Goal: Find contact information: Find contact information

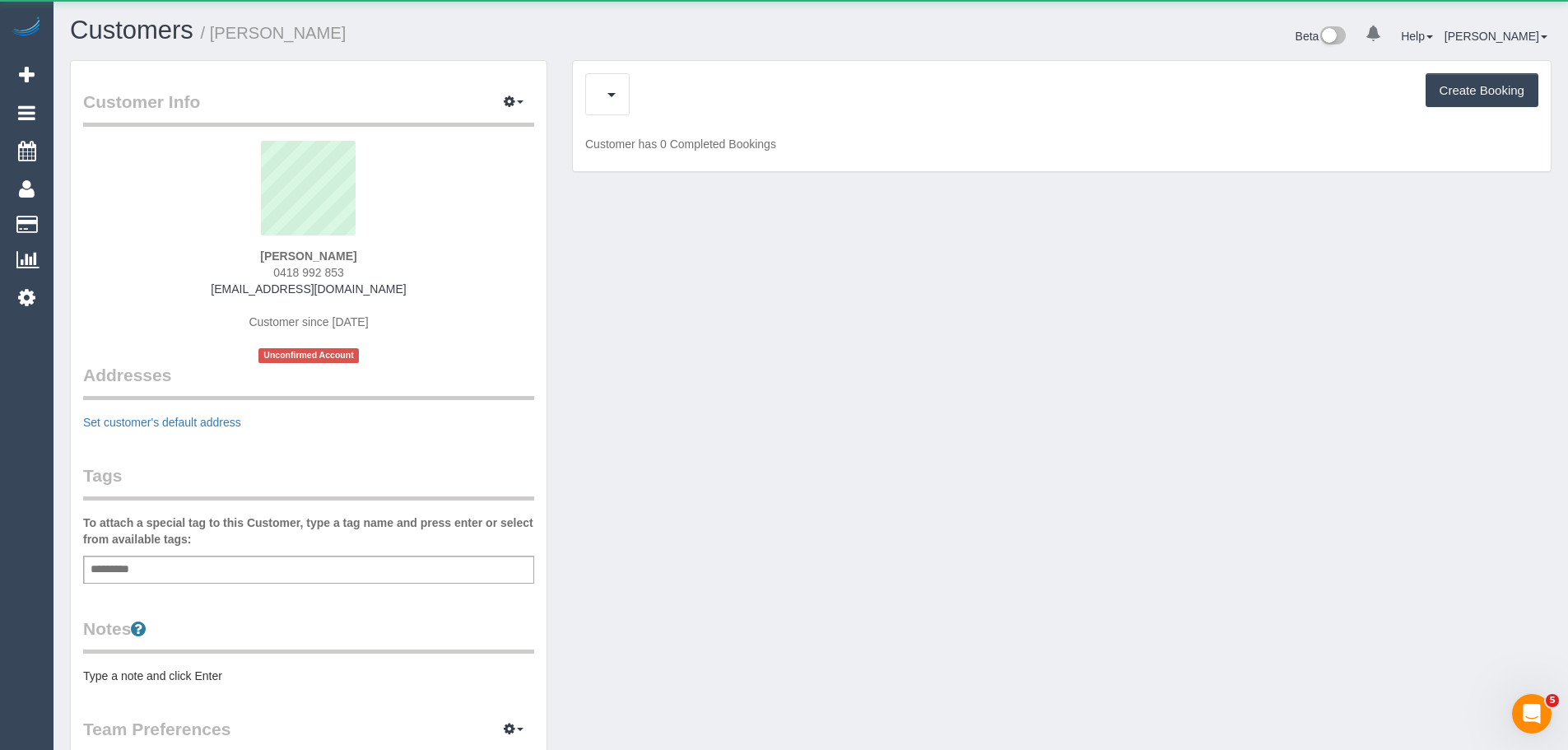
click at [640, 98] on div "Upcoming Bookings (1) Create Booking" at bounding box center [1061, 94] width 953 height 42
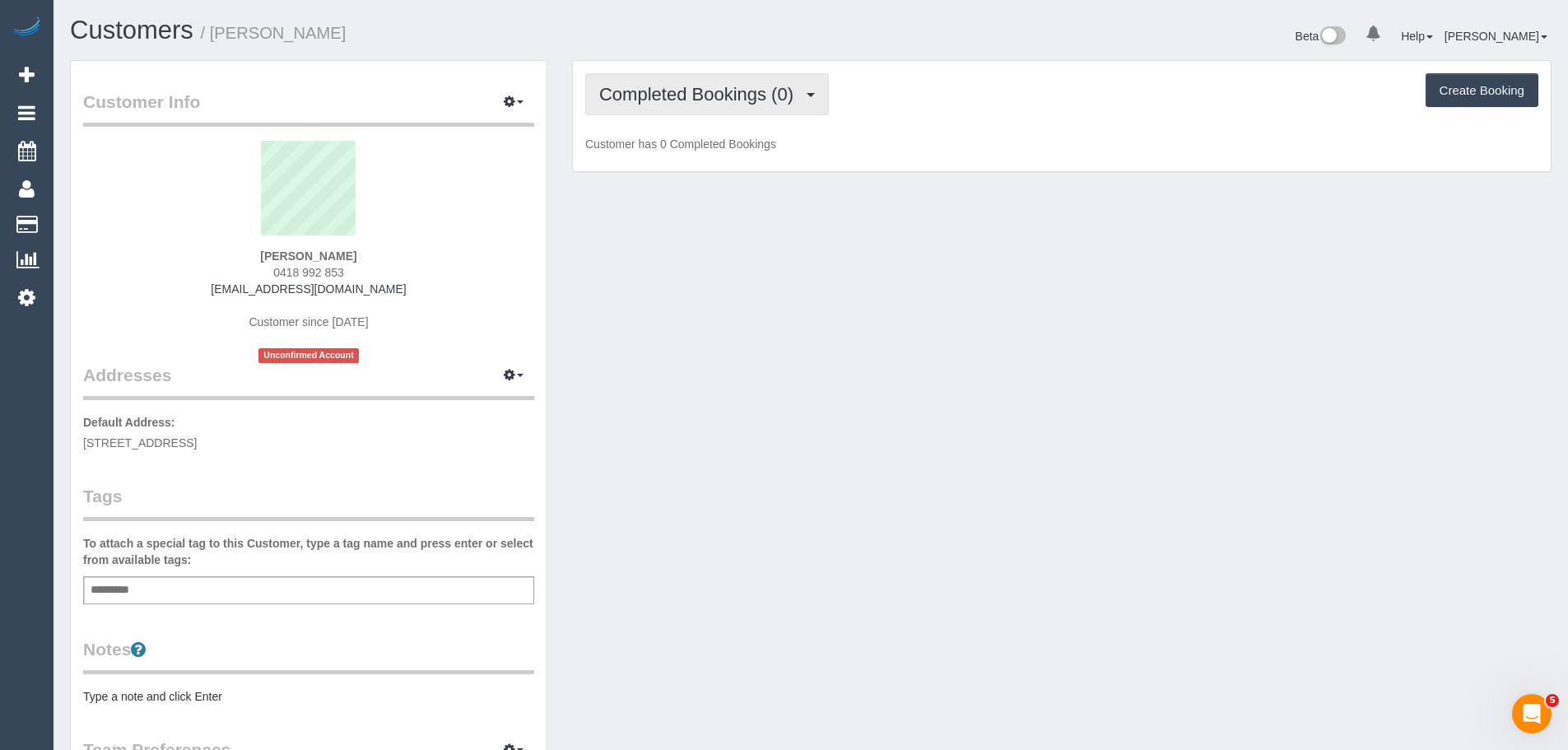
click at [634, 104] on span "Completed Bookings (0)" at bounding box center [700, 93] width 203 height 20
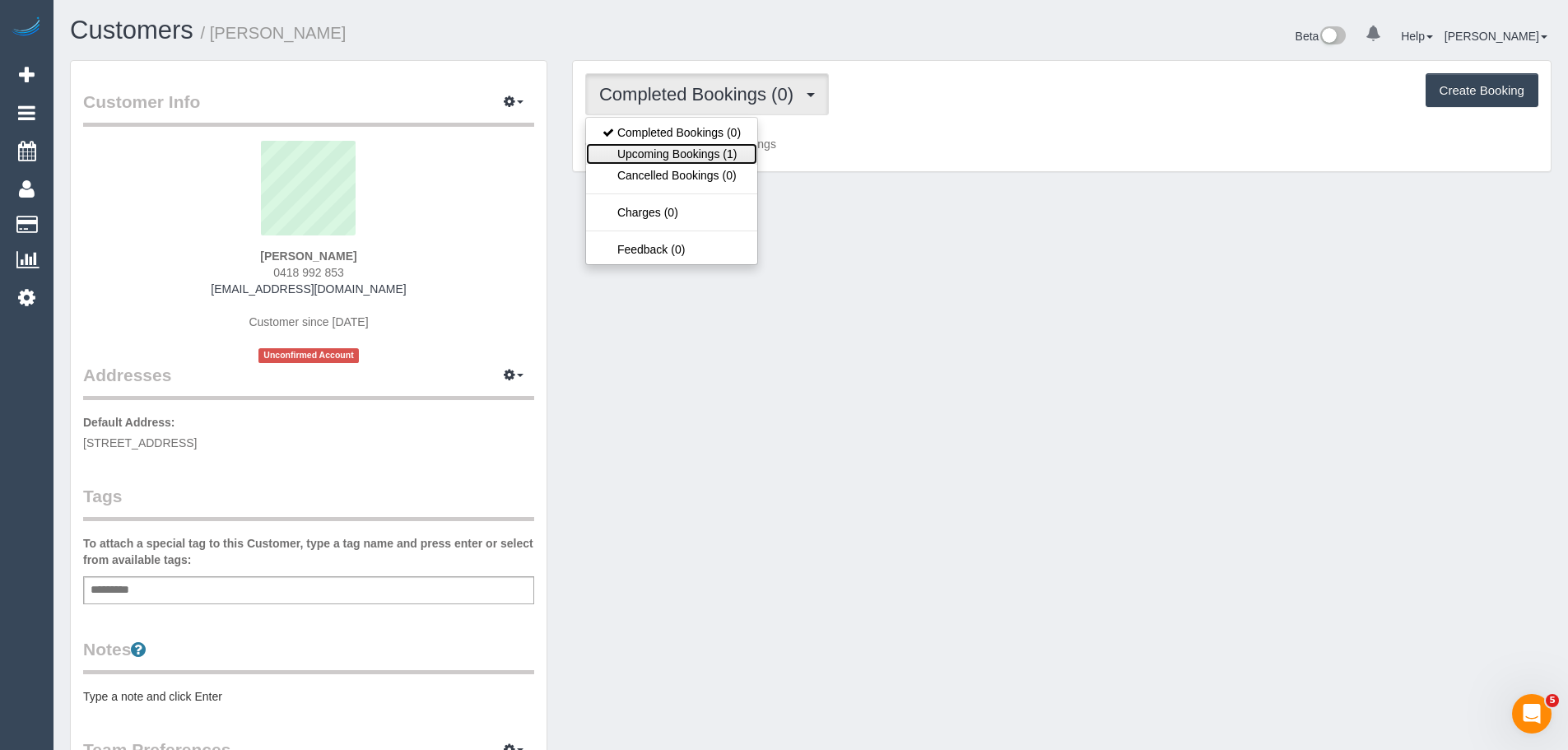
click at [651, 153] on link "Upcoming Bookings (1)" at bounding box center [671, 154] width 171 height 21
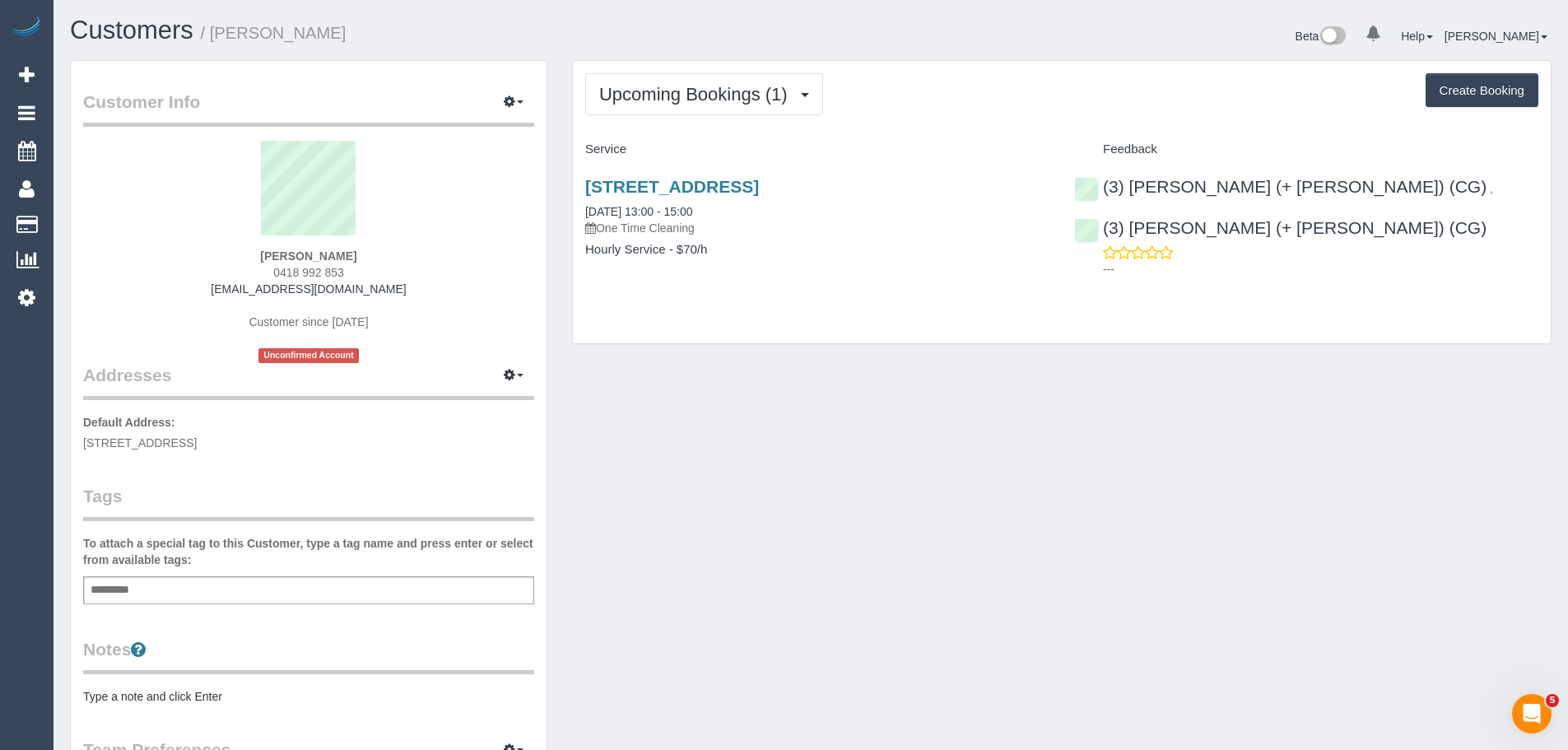
drag, startPoint x: 378, startPoint y: 250, endPoint x: 244, endPoint y: 253, distance: 134.0
click at [244, 253] on div "[PERSON_NAME] 0418 992 853 [EMAIL_ADDRESS][DOMAIN_NAME] Customer since [DATE] U…" at bounding box center [308, 252] width 451 height 222
copy strong "[PERSON_NAME]"
click at [252, 245] on sui-profile-pic at bounding box center [308, 194] width 426 height 107
drag, startPoint x: 252, startPoint y: 249, endPoint x: 351, endPoint y: 266, distance: 100.4
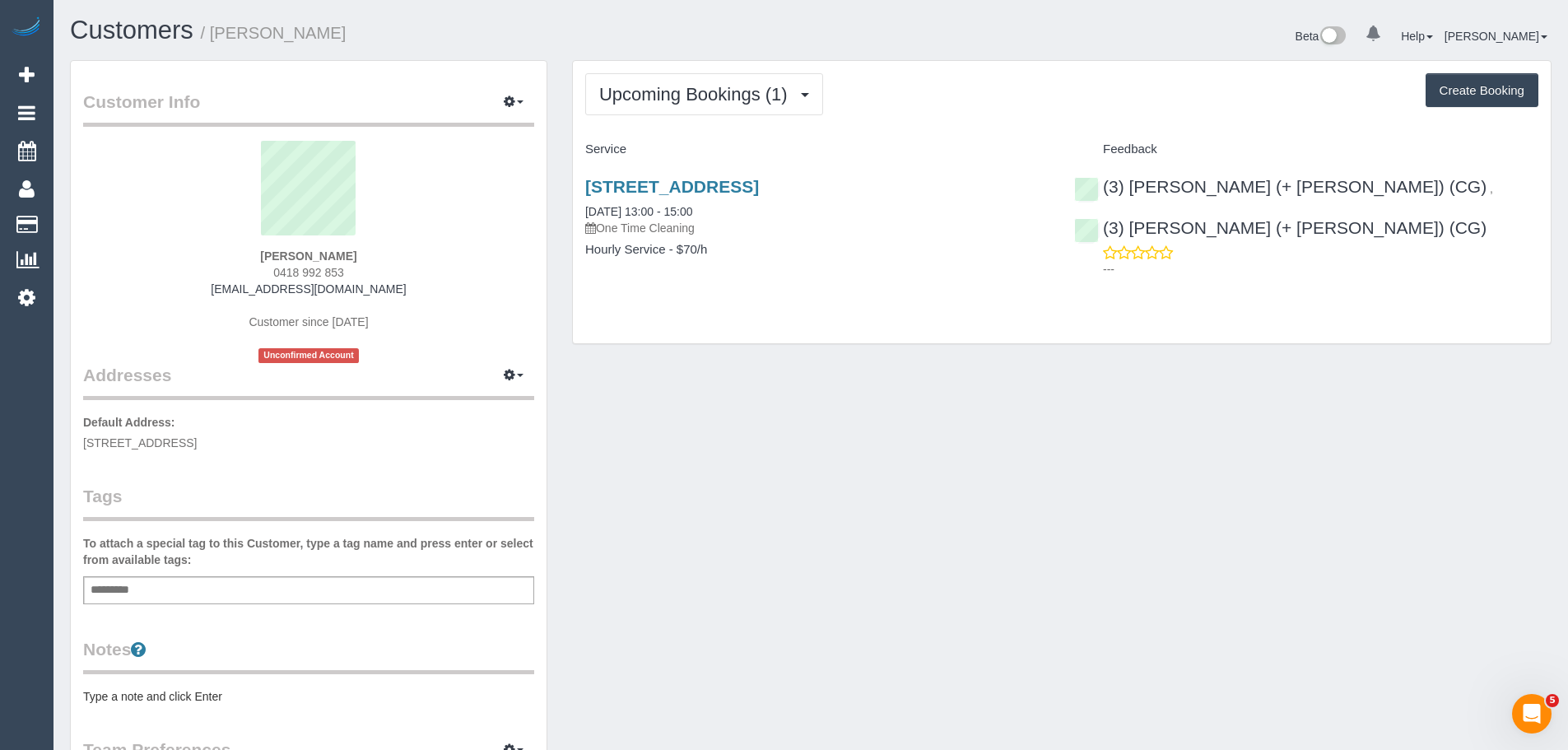
click at [351, 266] on div "[PERSON_NAME] 0418 992 853 [EMAIL_ADDRESS][DOMAIN_NAME] Customer since [DATE] U…" at bounding box center [308, 252] width 451 height 222
copy div "[PERSON_NAME] 0418 992 853"
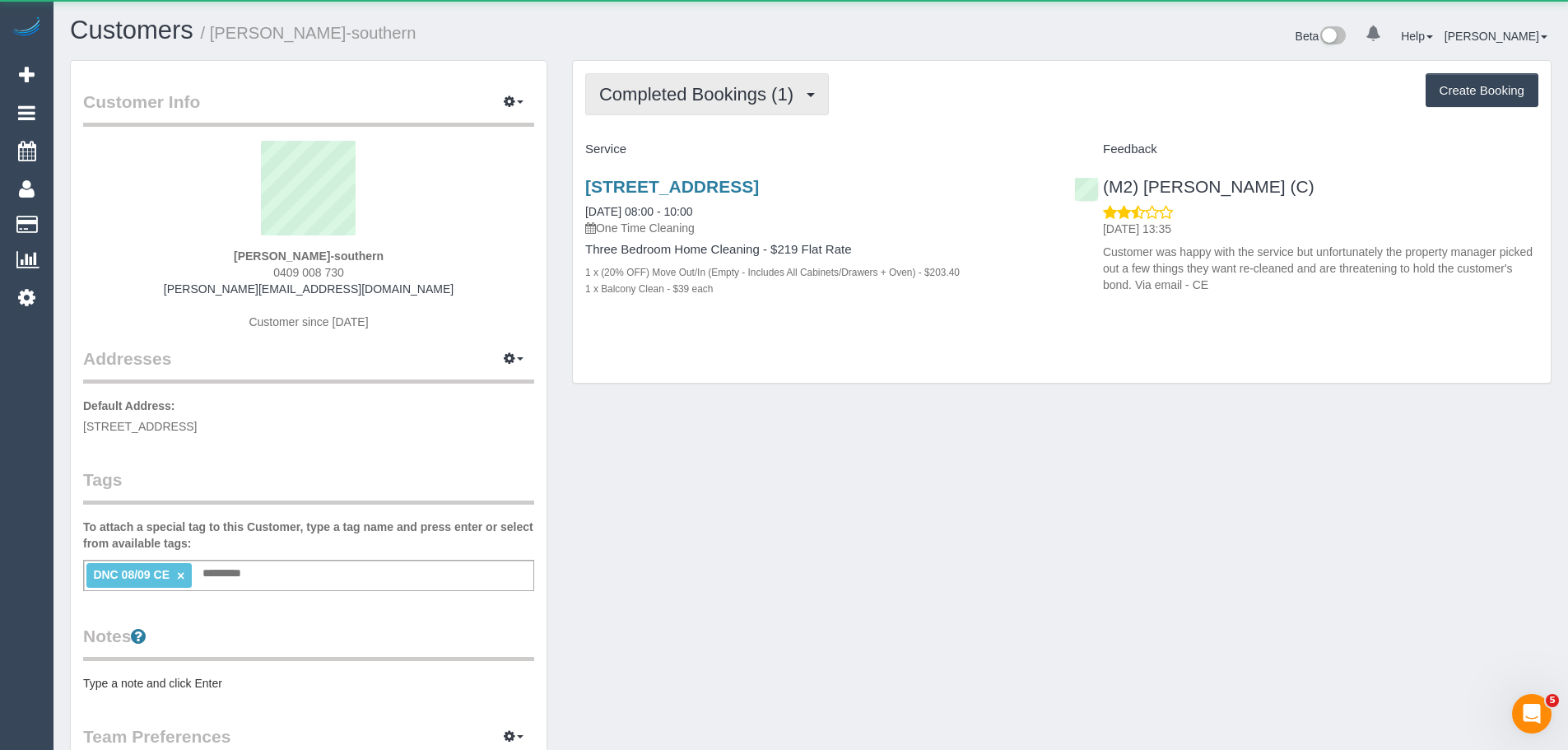
click at [684, 108] on button "Completed Bookings (1)" at bounding box center [706, 94] width 244 height 42
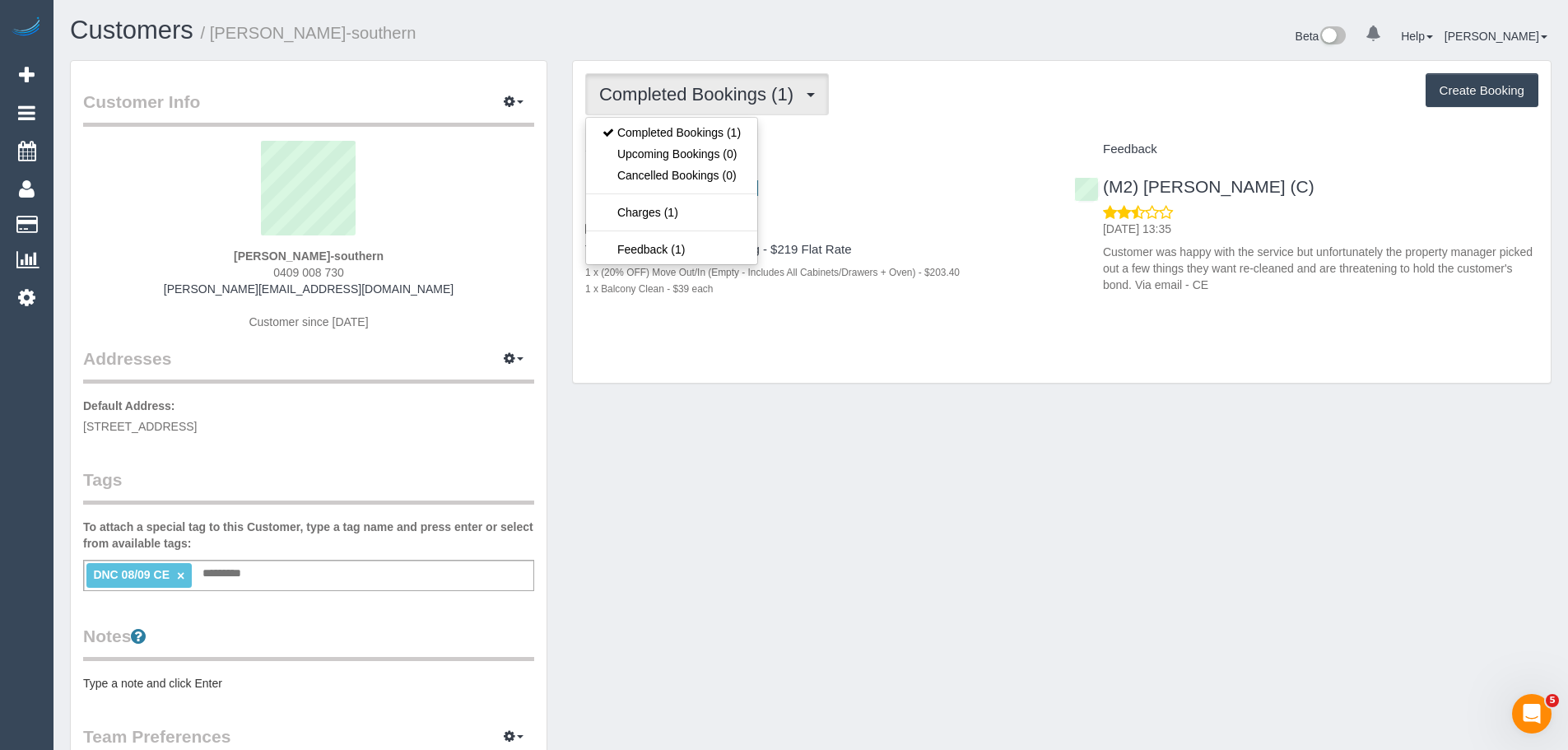
click at [871, 126] on div "Completed Bookings (1) Completed Bookings (1) Upcoming Bookings (0) Cancelled B…" at bounding box center [1061, 222] width 978 height 323
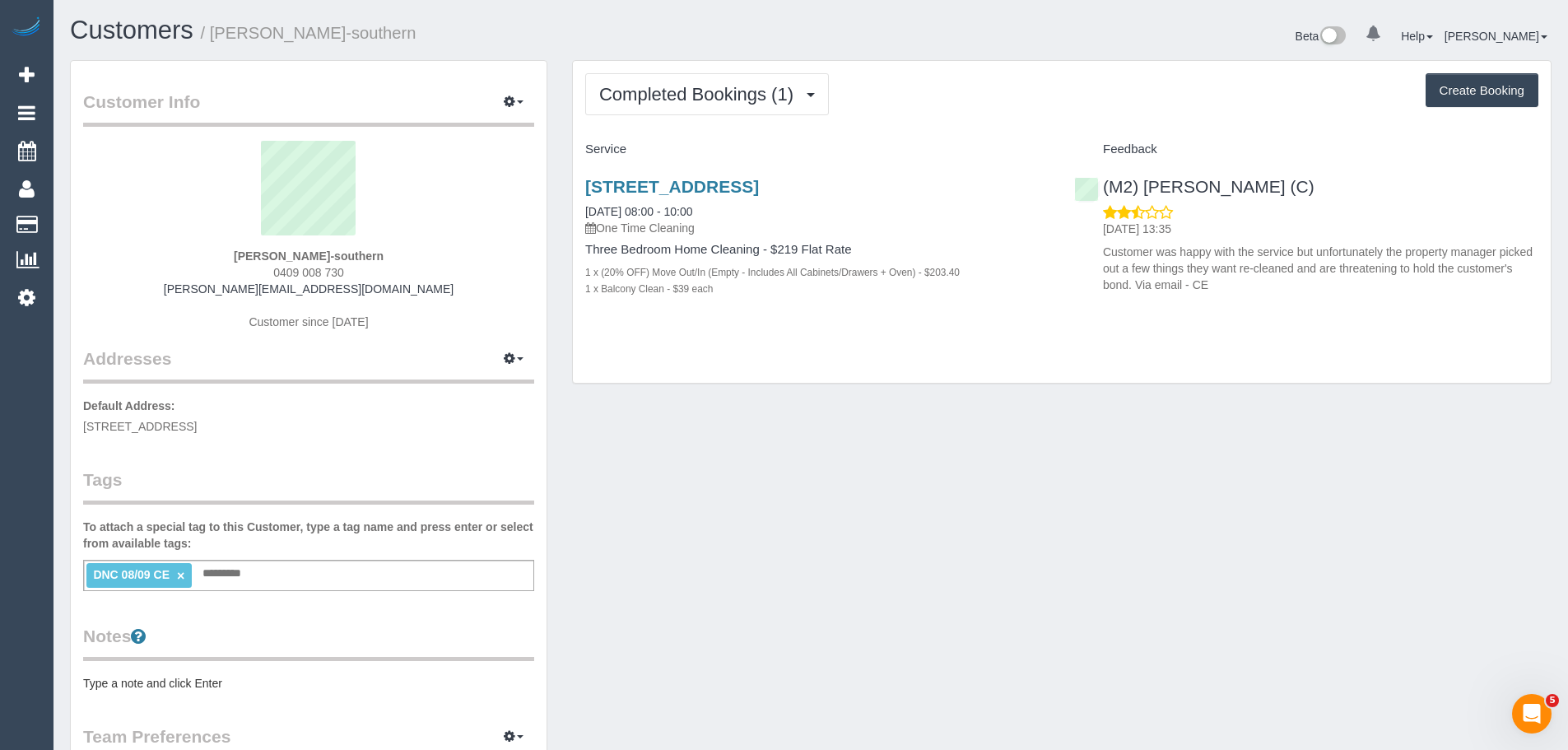
drag, startPoint x: 409, startPoint y: 259, endPoint x: 206, endPoint y: 258, distance: 203.0
click at [206, 258] on div "Tyler Wittison-southern 0409 008 730 tyler.southern@outlook.com Customer since …" at bounding box center [308, 244] width 451 height 206
click at [220, 245] on sui-profile-pic at bounding box center [308, 194] width 426 height 107
drag, startPoint x: 247, startPoint y: 257, endPoint x: 370, endPoint y: 253, distance: 123.1
click at [370, 253] on strong "Tyler Wittison-southern" at bounding box center [308, 256] width 150 height 13
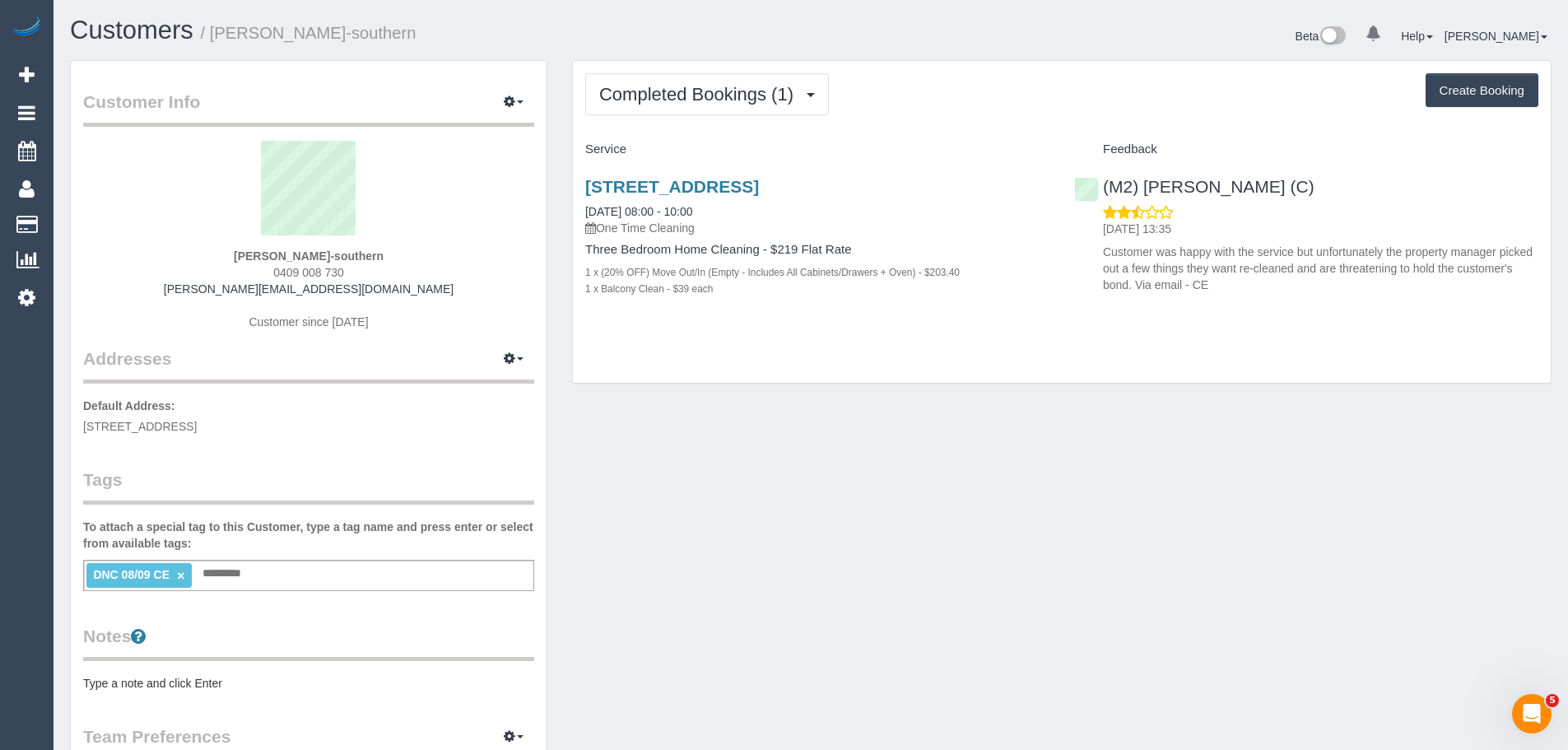
copy strong "Tyler Wittison-southern"
drag, startPoint x: 273, startPoint y: 431, endPoint x: 82, endPoint y: 432, distance: 191.0
click at [82, 432] on div "Customer Info Edit Contact Info Send Message Email Preferences Special Sales Ta…" at bounding box center [308, 597] width 476 height 1073
copy span "2/136 roadway, Roesevor, VIC 3073"
